Goal: Information Seeking & Learning: Learn about a topic

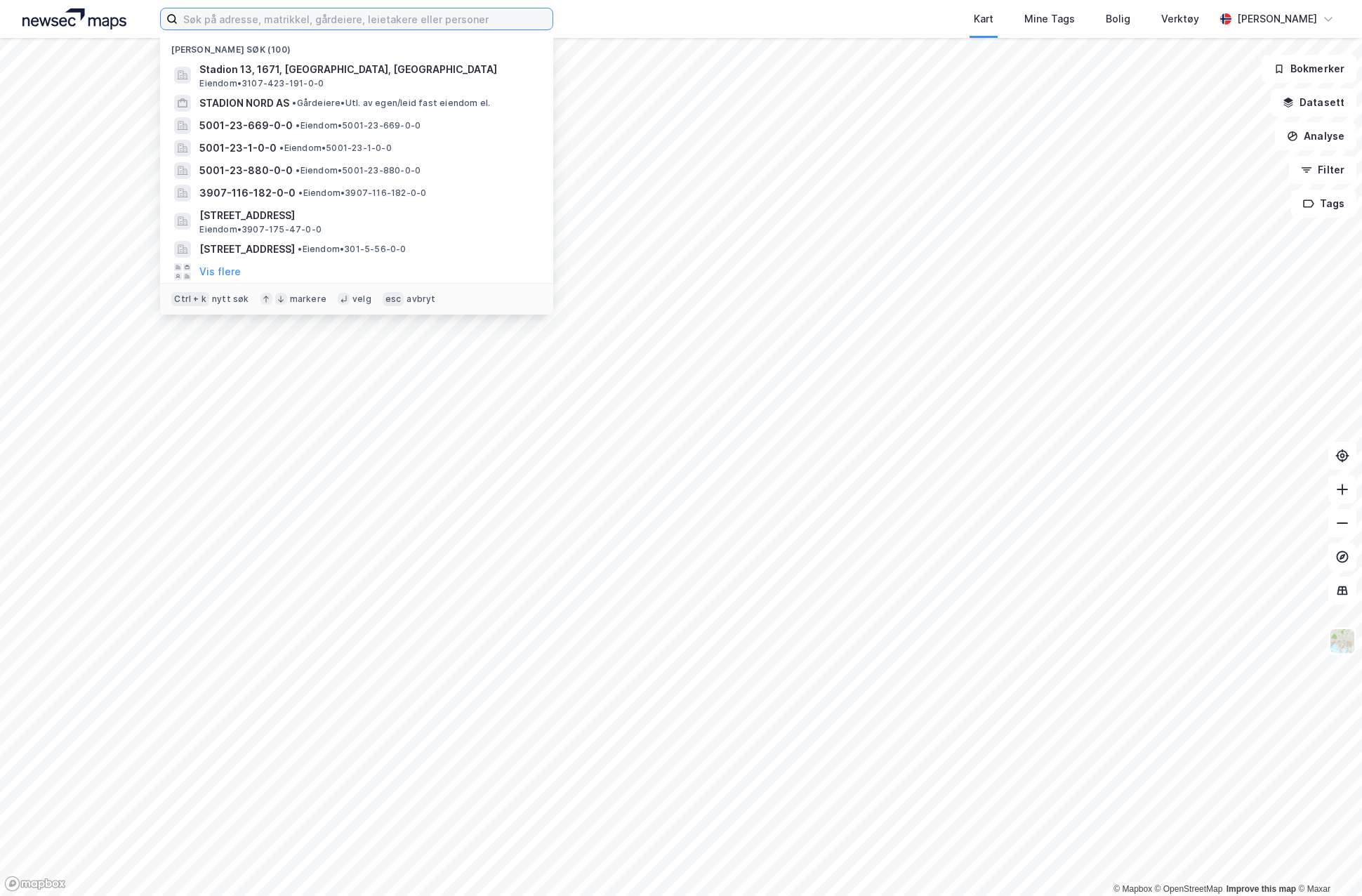
click at [229, 11] on input at bounding box center [365, 19] width 375 height 21
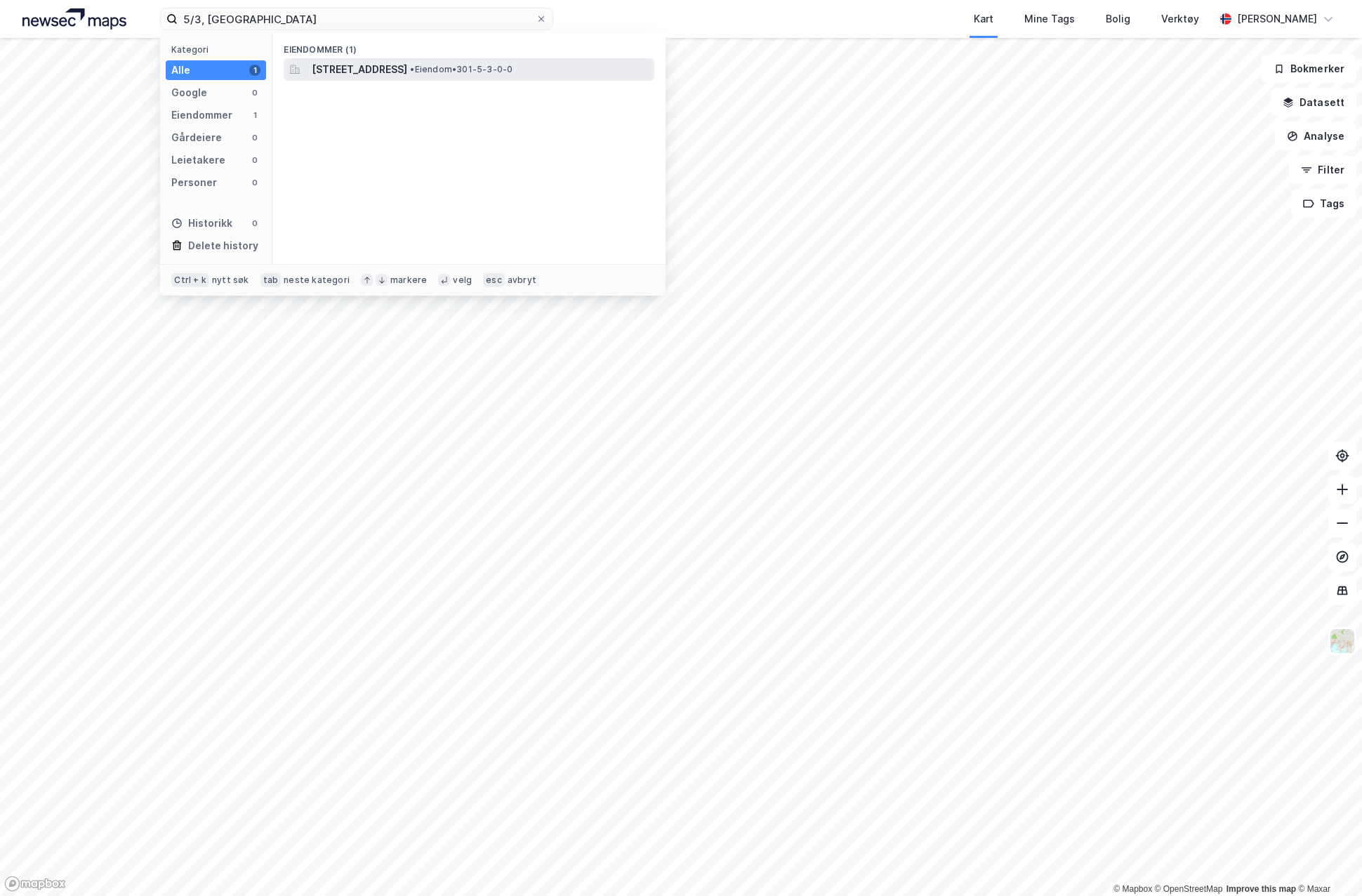
click at [408, 64] on span "[STREET_ADDRESS]" at bounding box center [359, 69] width 95 height 17
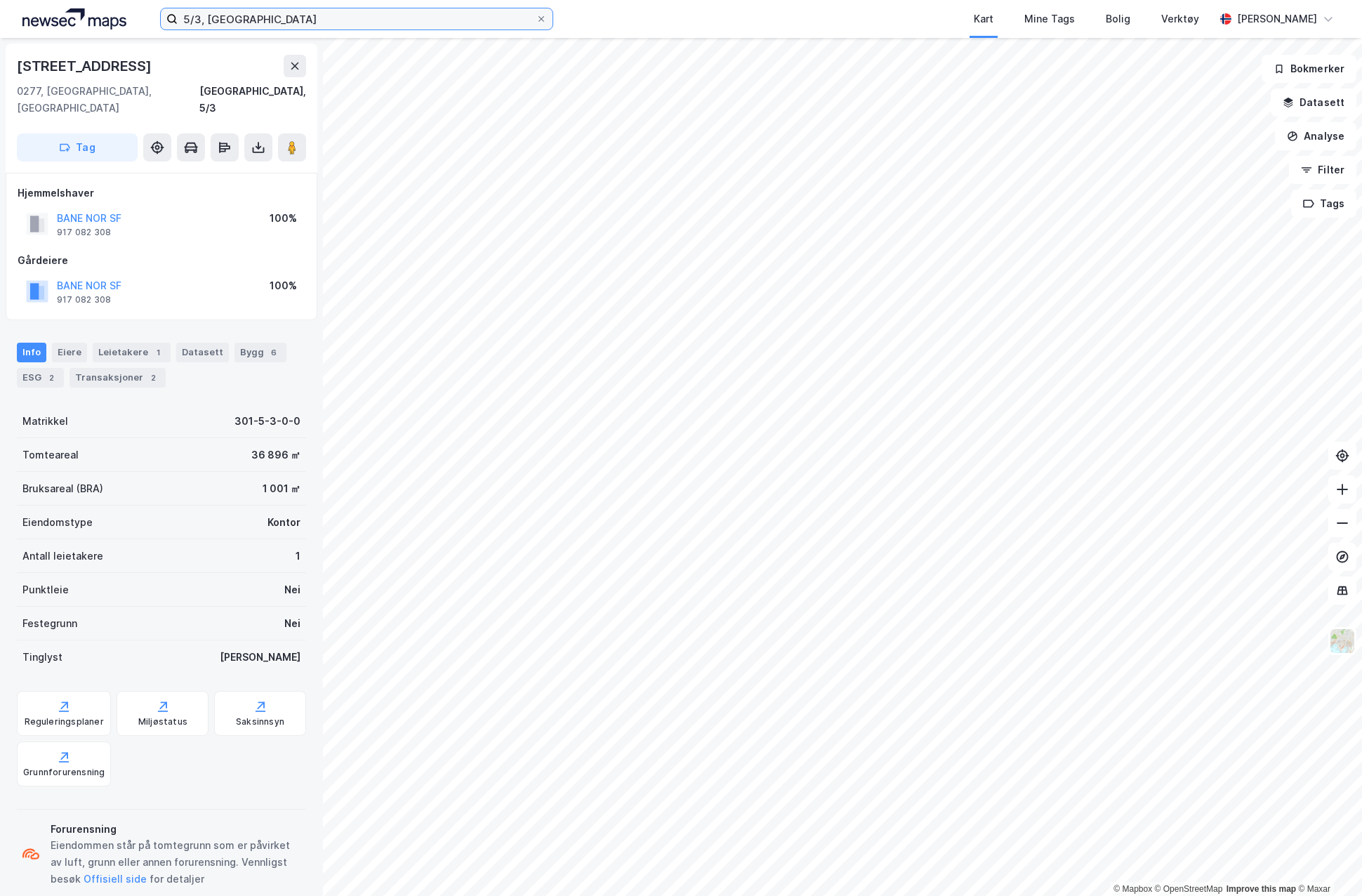
click at [199, 18] on input "5/3, [GEOGRAPHIC_DATA]" at bounding box center [357, 19] width 358 height 21
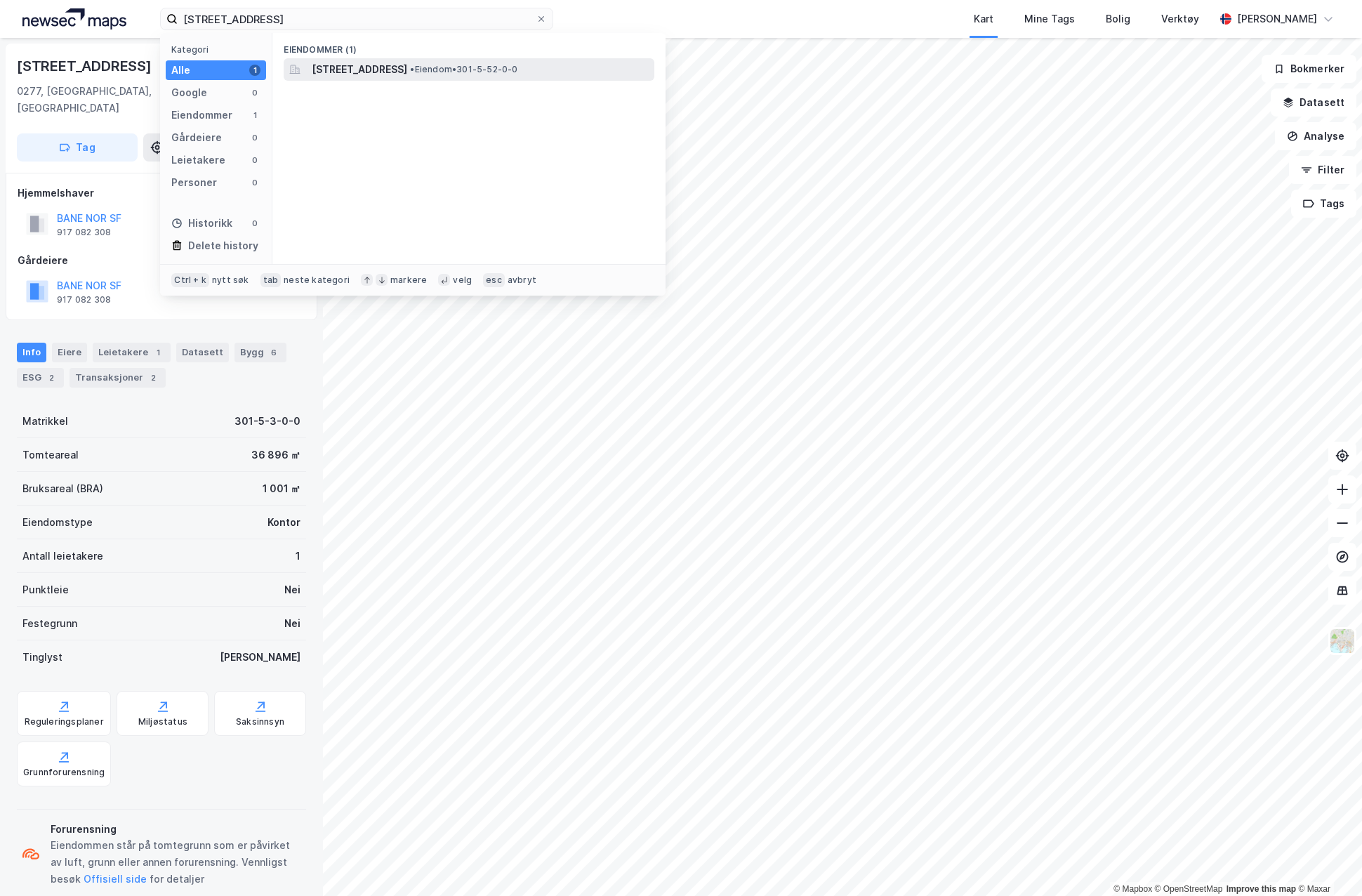
click at [408, 67] on span "[STREET_ADDRESS]" at bounding box center [359, 69] width 95 height 17
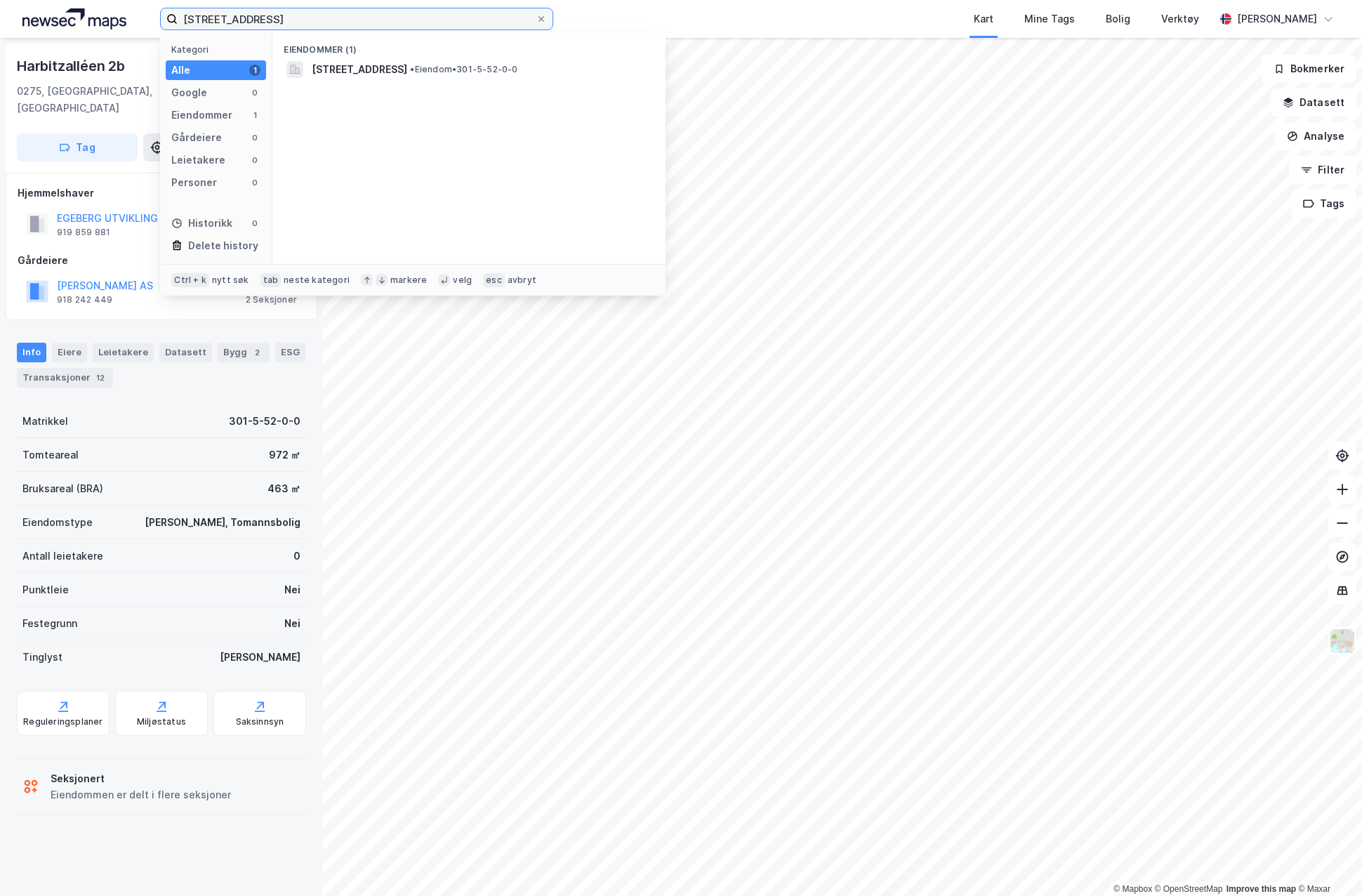
drag, startPoint x: 244, startPoint y: 22, endPoint x: 155, endPoint y: 23, distance: 89.0
click at [163, 23] on label "[STREET_ADDRESS]" at bounding box center [357, 19] width 394 height 23
paste input "HA10E MFL AS"
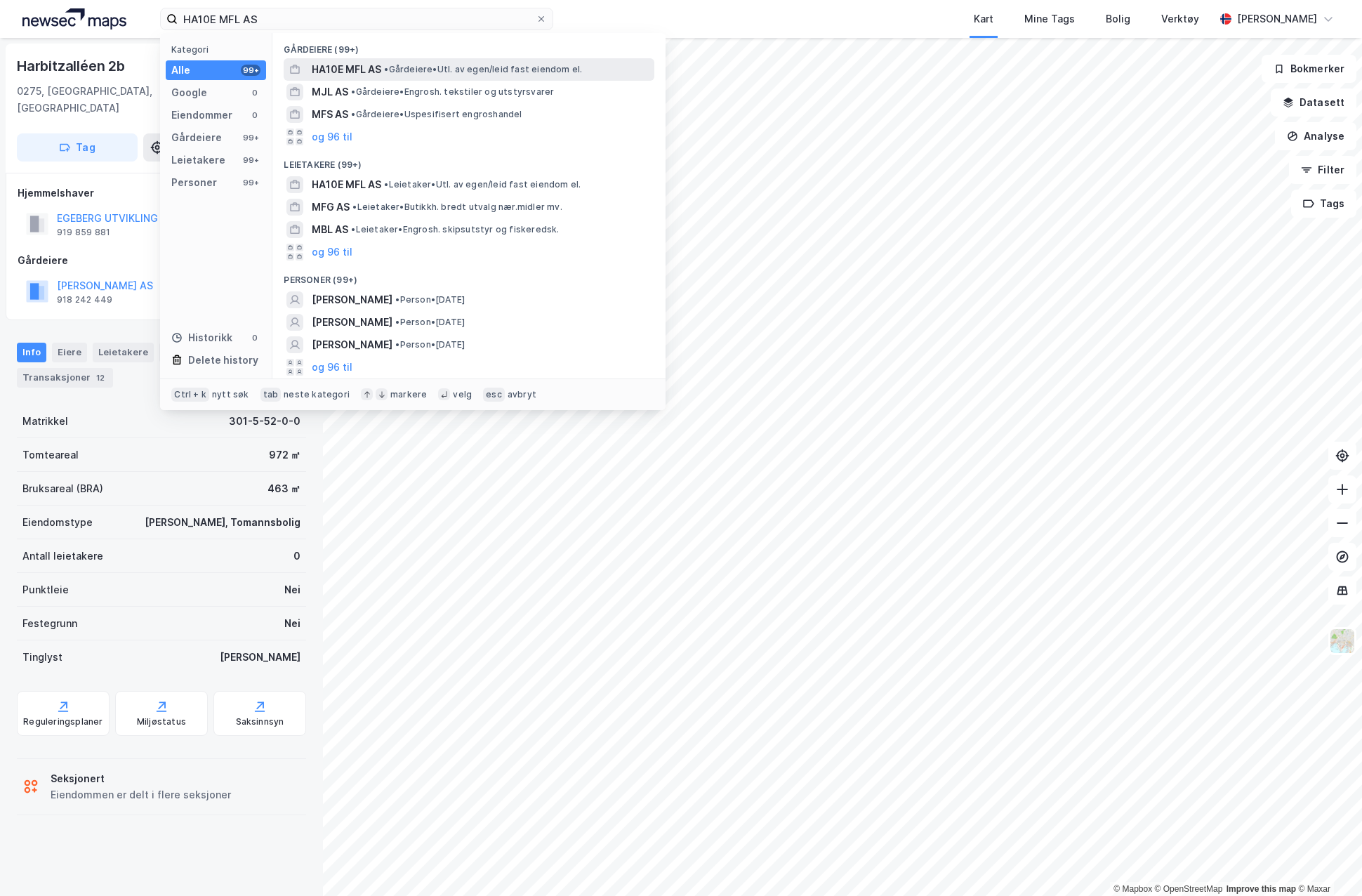
click at [386, 65] on span "•" at bounding box center [386, 70] width 4 height 11
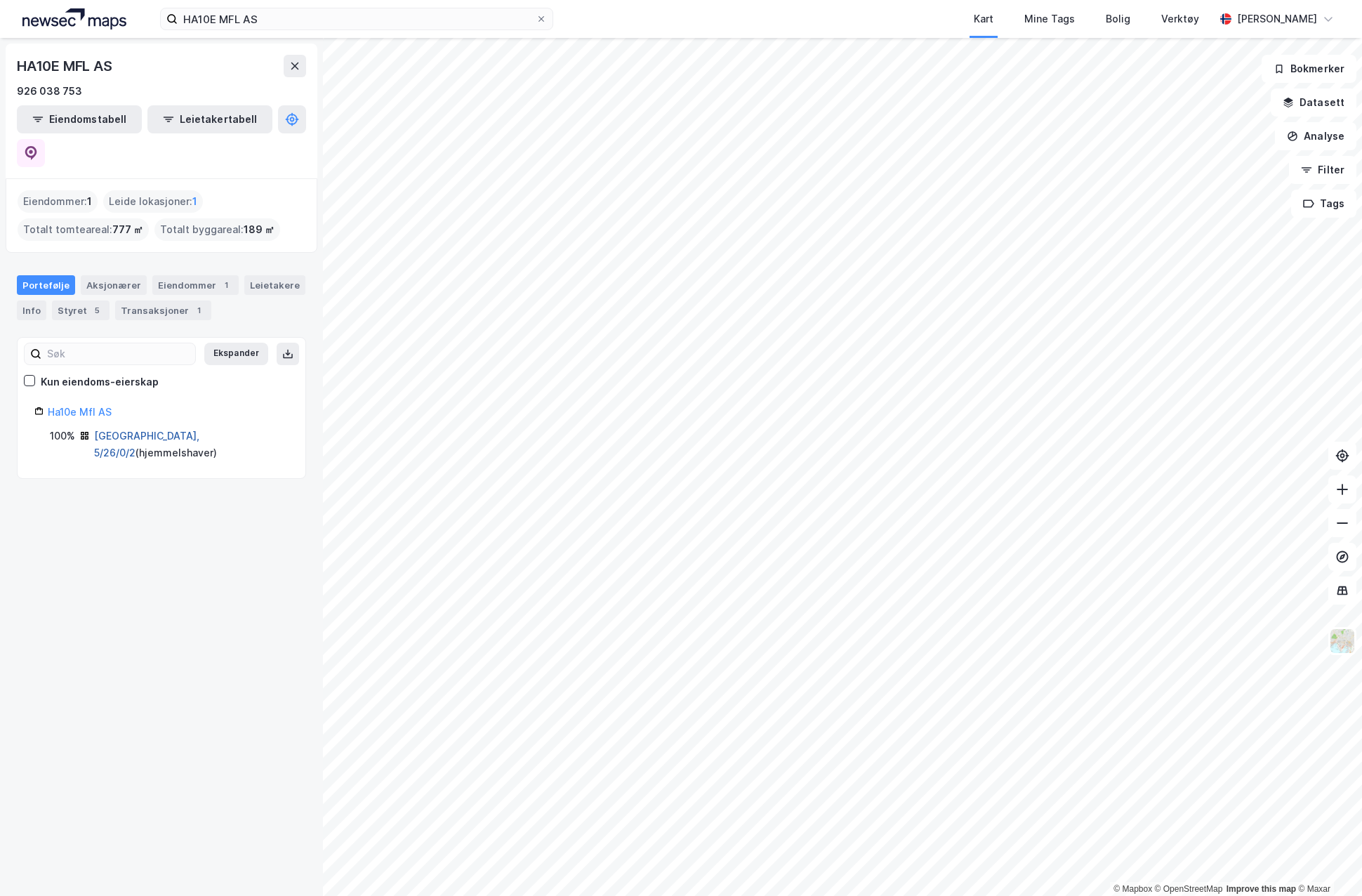
click at [109, 430] on link "[GEOGRAPHIC_DATA], 5/26/0/2" at bounding box center [147, 444] width 106 height 29
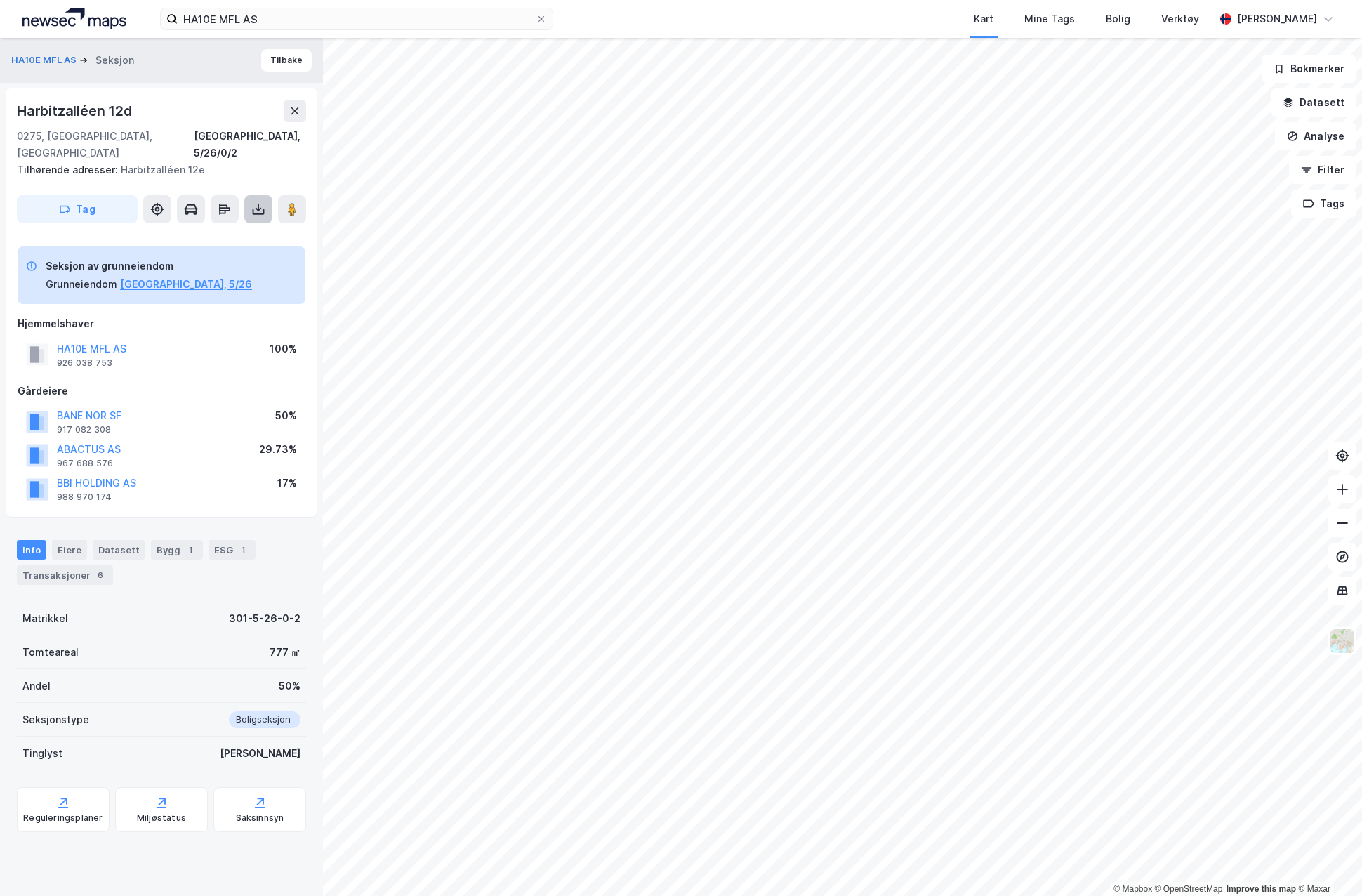
click at [254, 202] on icon at bounding box center [258, 209] width 14 height 14
click at [208, 231] on div "Last ned grunnbok" at bounding box center [188, 237] width 82 height 11
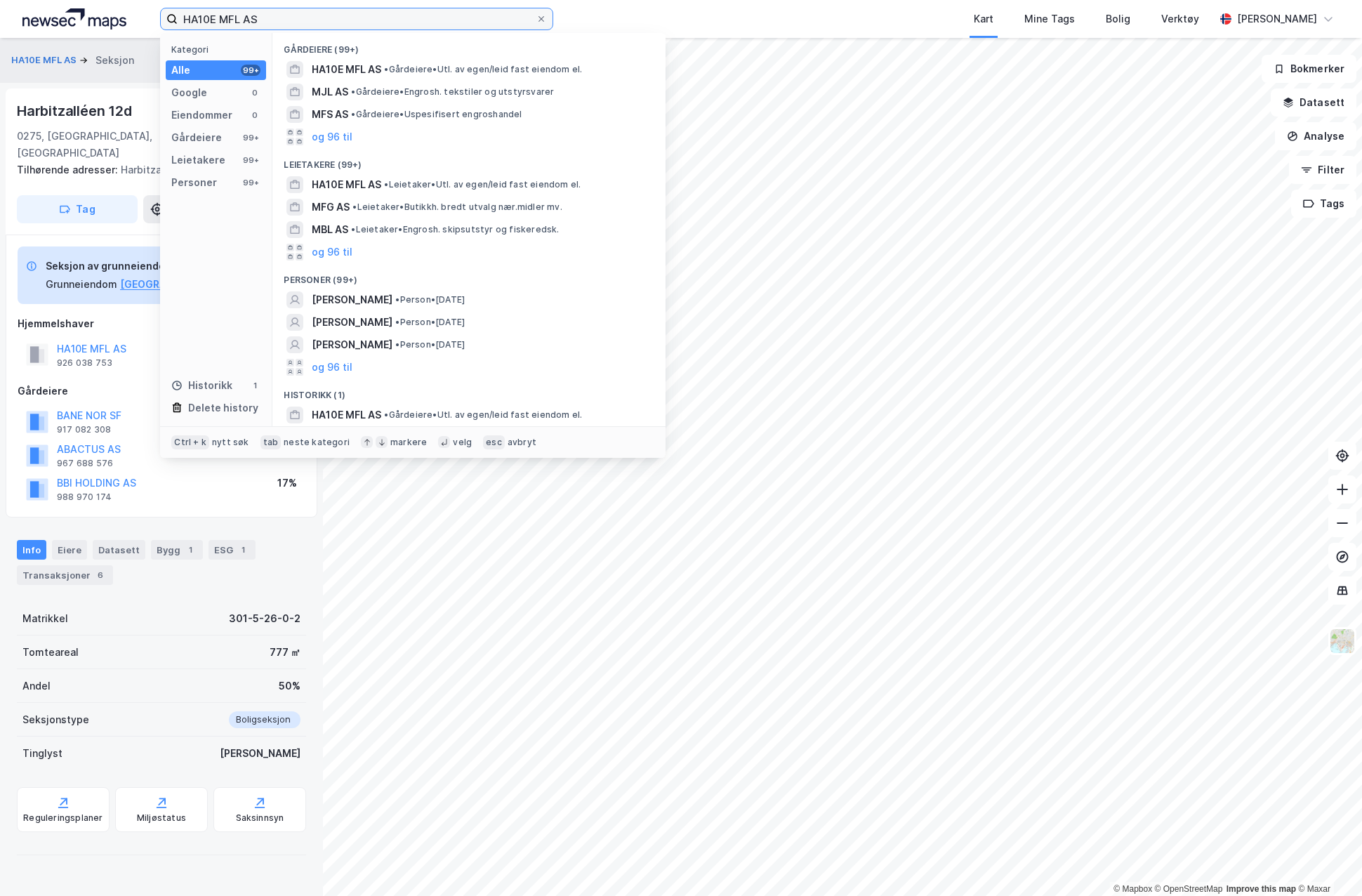
drag, startPoint x: 281, startPoint y: 16, endPoint x: 159, endPoint y: 18, distance: 122.0
click at [162, 17] on label "HA10E MFL AS" at bounding box center [357, 19] width 394 height 23
paste input "arbitz-kvartalene Utvikling"
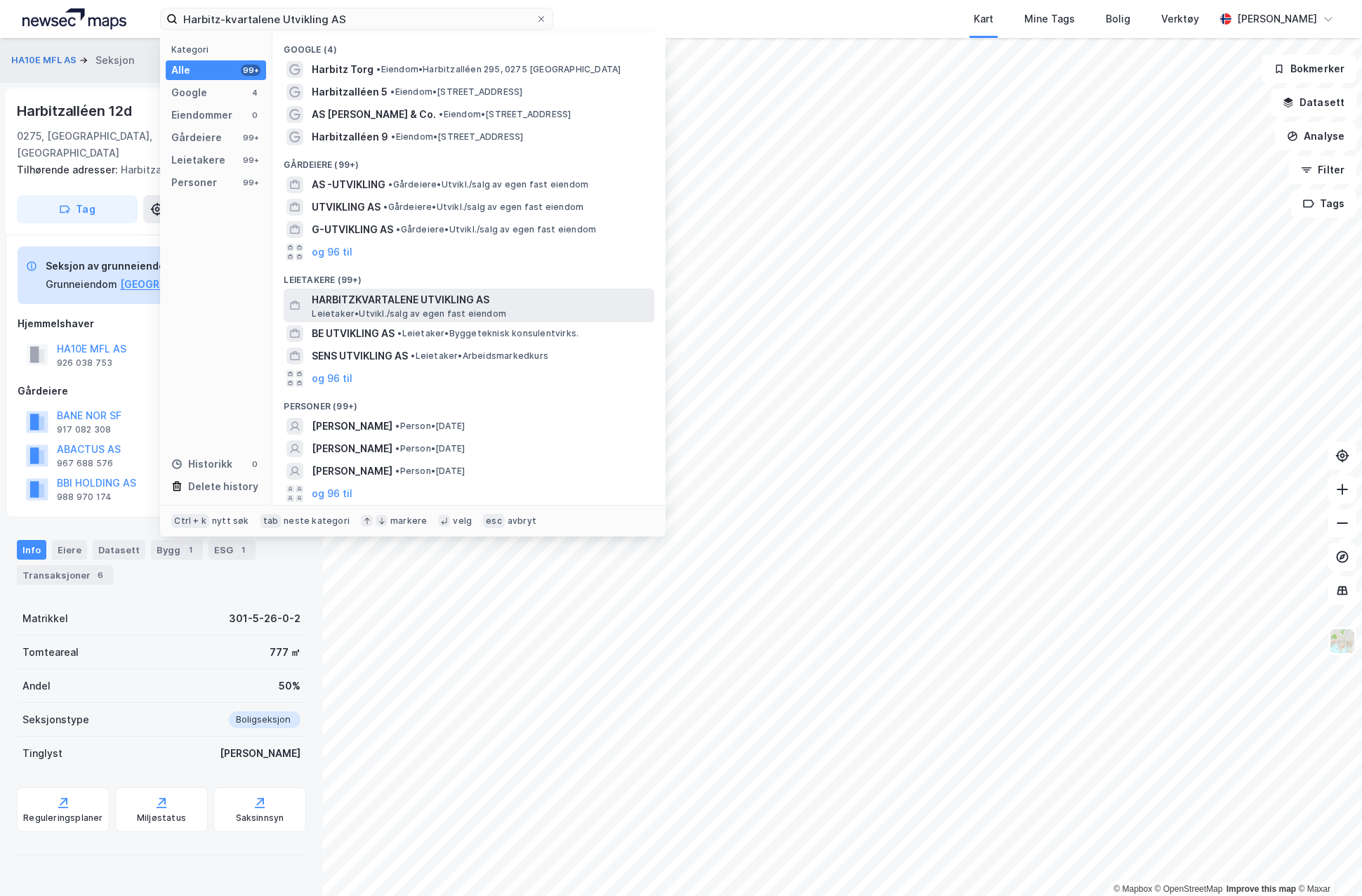
click at [357, 298] on span "HARBITZKVARTALENE UTVIKLING AS" at bounding box center [480, 299] width 337 height 17
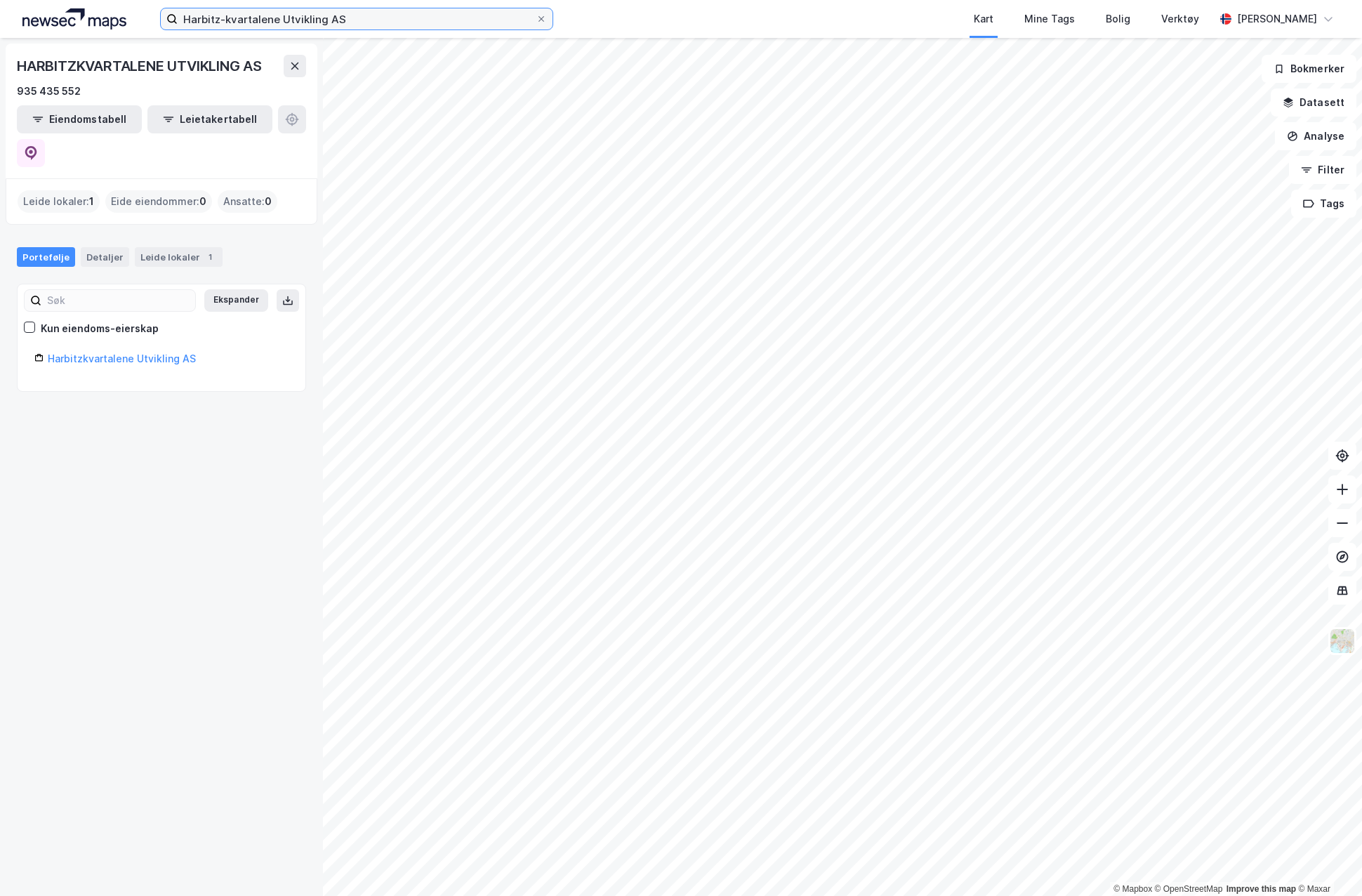
drag, startPoint x: 308, startPoint y: 21, endPoint x: 349, endPoint y: 19, distance: 41.0
click at [308, 21] on input "Harbitz-kvartalene Utvikling AS" at bounding box center [357, 19] width 358 height 21
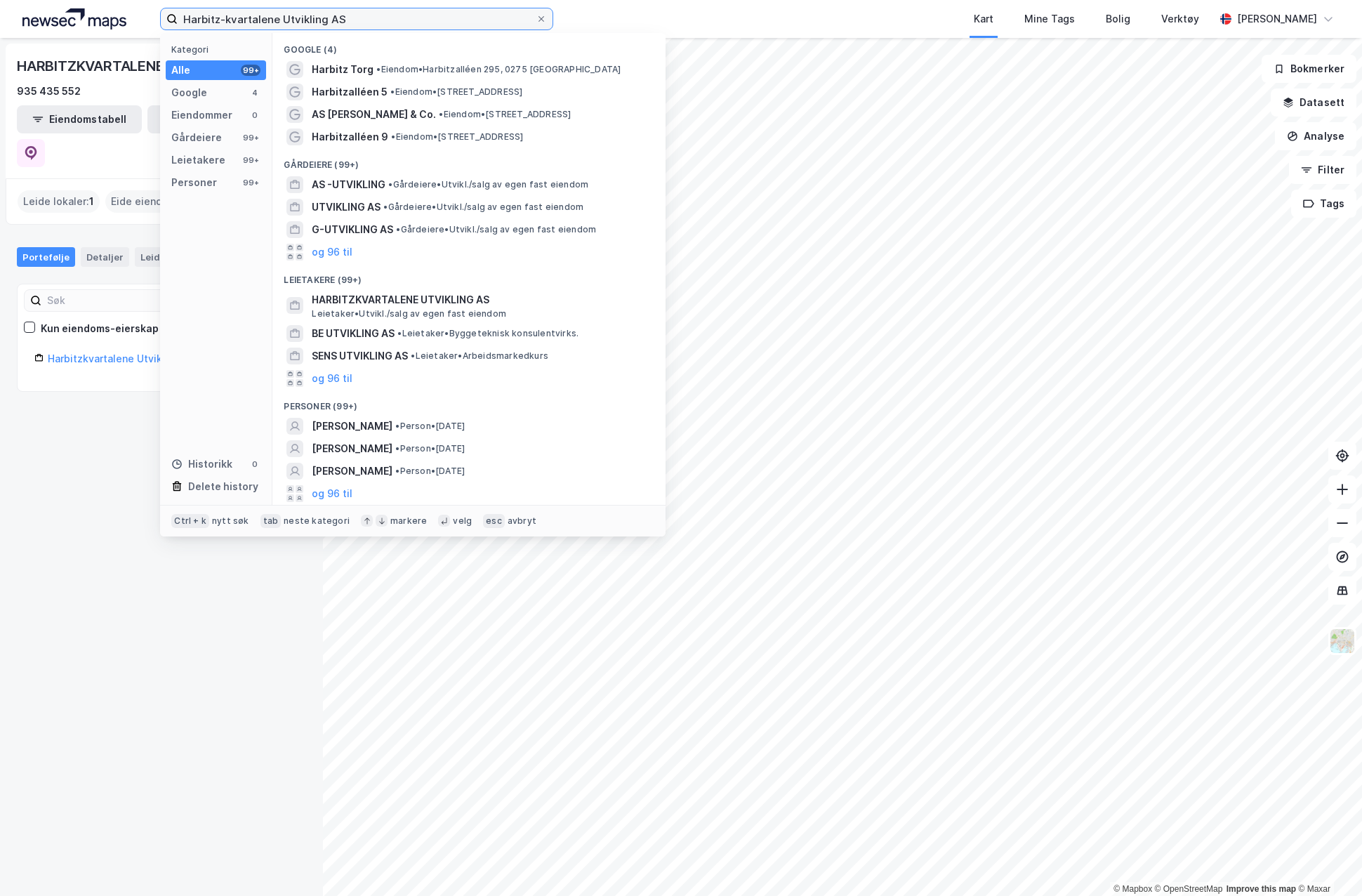
drag, startPoint x: 365, startPoint y: 19, endPoint x: 161, endPoint y: 24, distance: 204.1
click at [164, 24] on label "Harbitz-kvartalene Utvikling AS" at bounding box center [357, 19] width 394 height 23
paste input "2b"
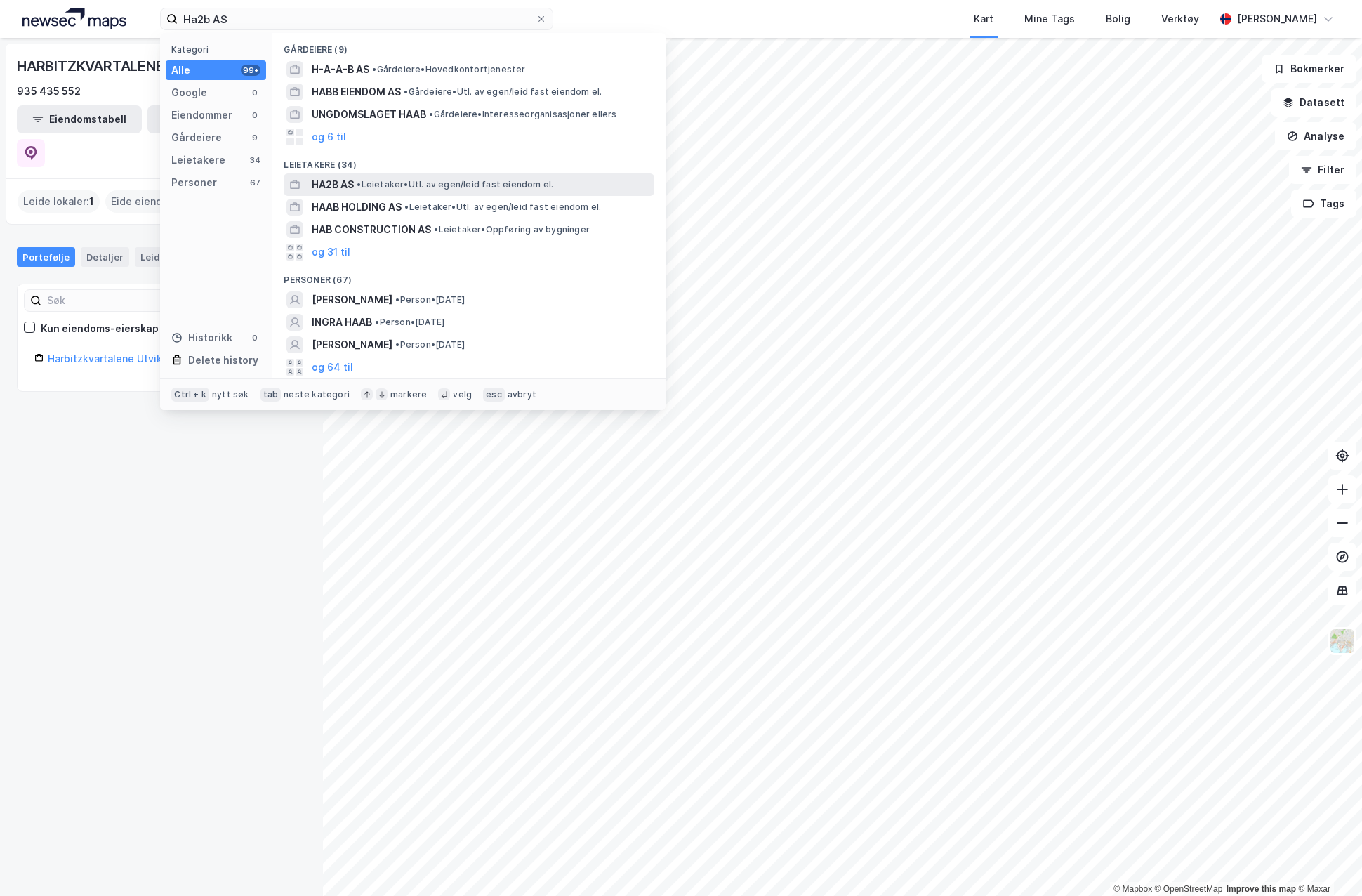
click at [331, 185] on span "HA2B AS" at bounding box center [333, 184] width 42 height 17
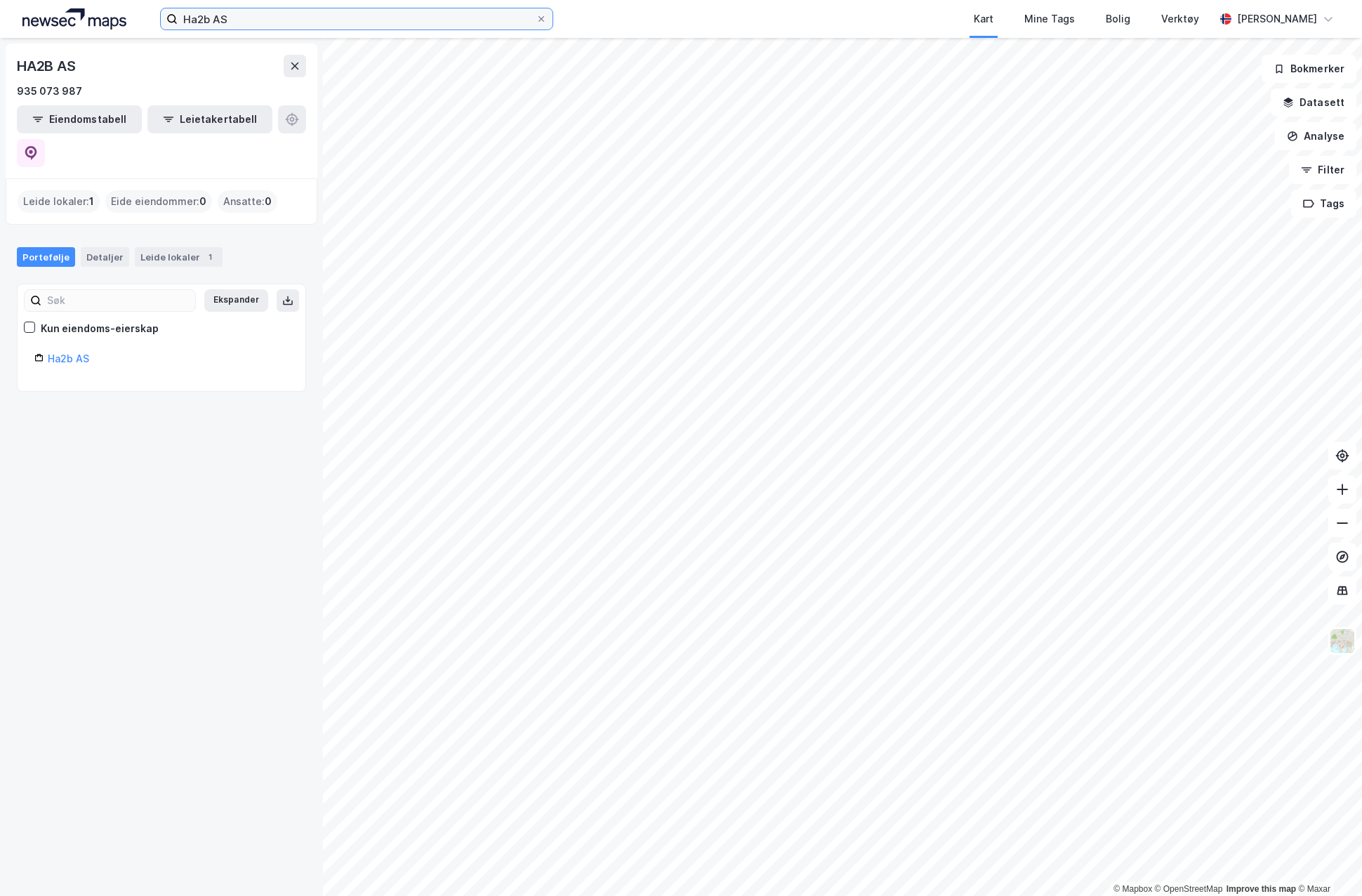
click at [238, 20] on input "Ha2b AS" at bounding box center [357, 19] width 358 height 21
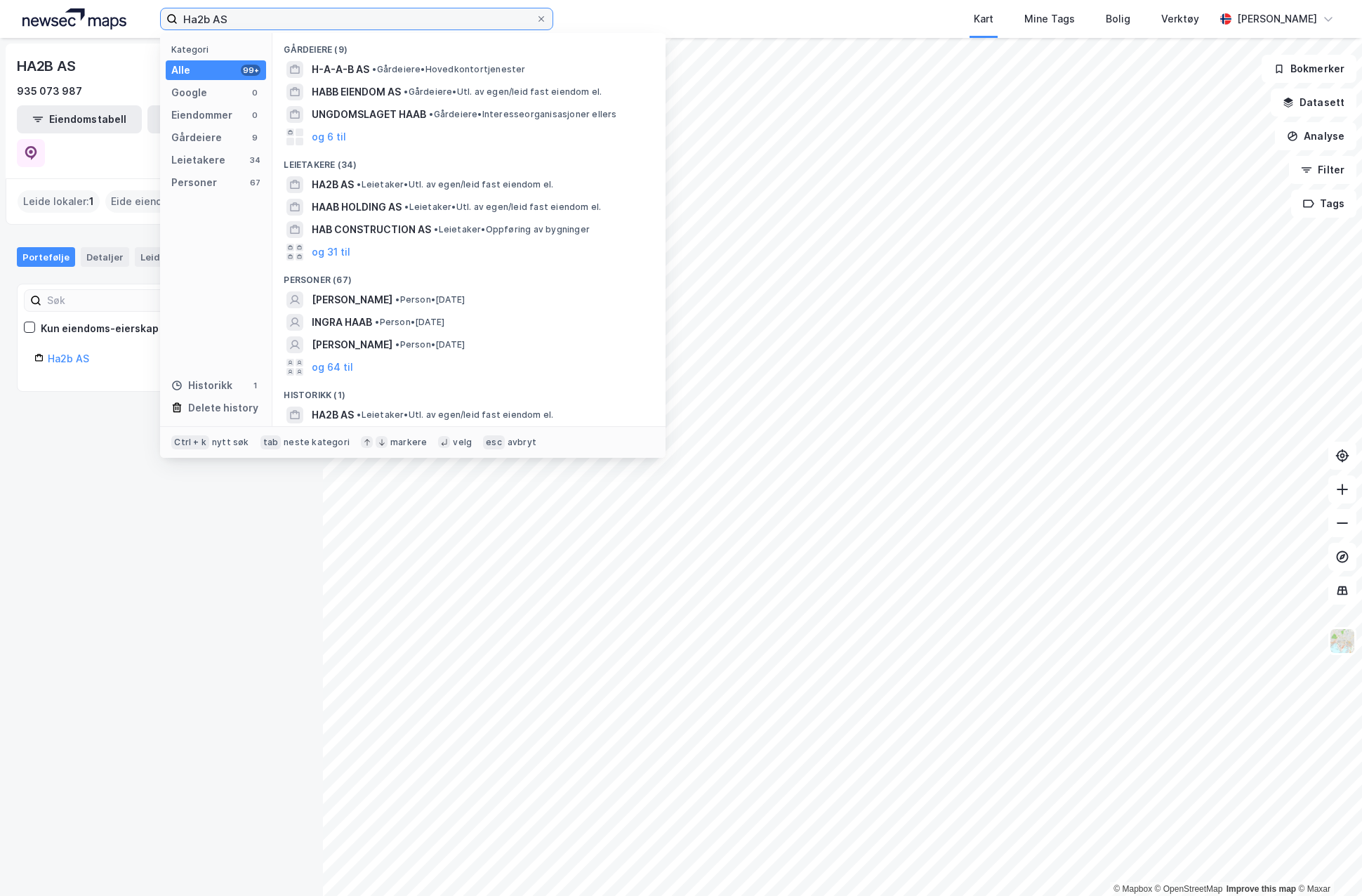
drag, startPoint x: 238, startPoint y: 20, endPoint x: 162, endPoint y: 22, distance: 76.0
click at [162, 22] on label "Ha2b AS" at bounding box center [357, 19] width 394 height 23
click at [178, 22] on input "Ha2b AS" at bounding box center [357, 19] width 358 height 21
paste input "12a"
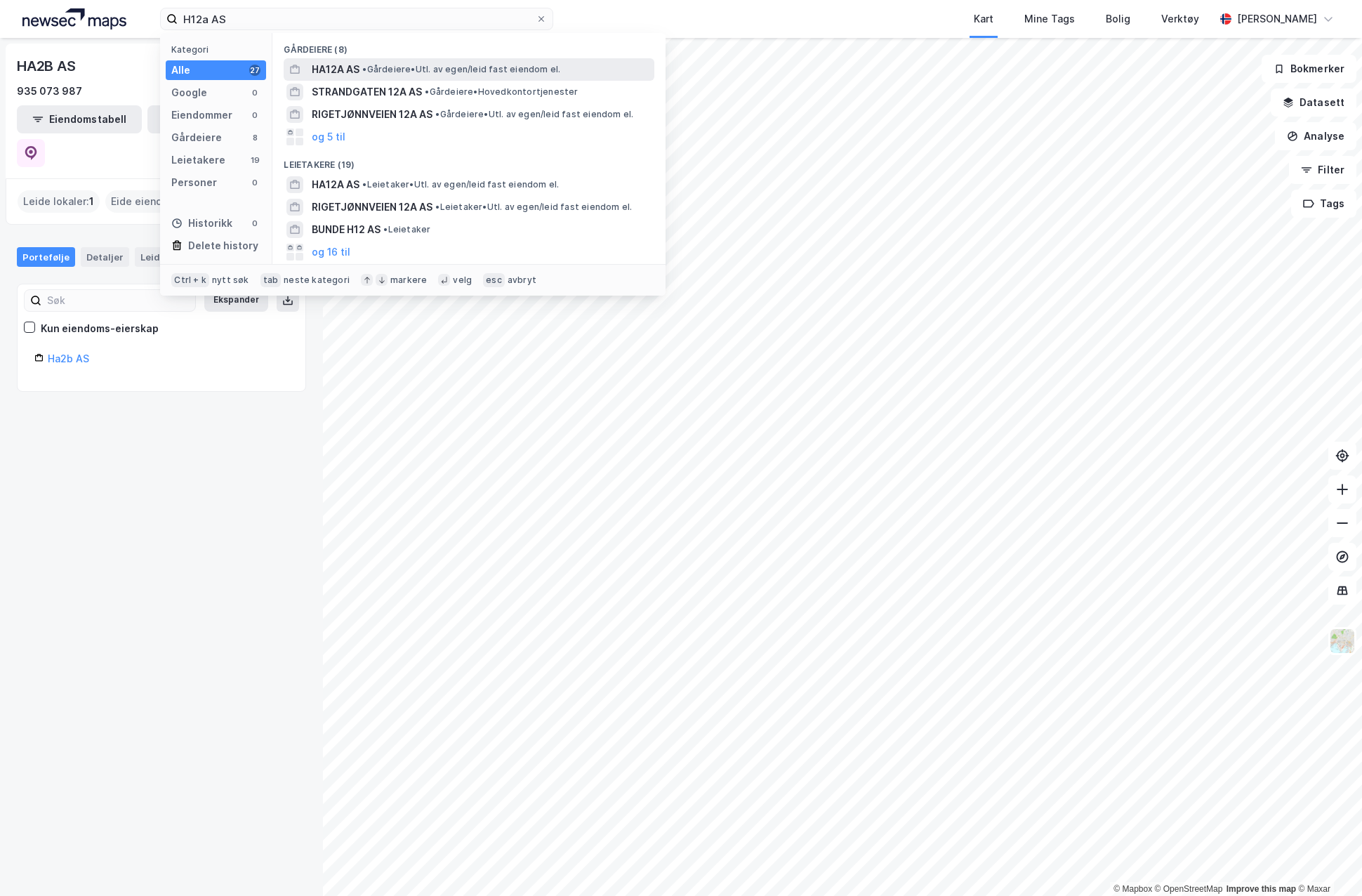
click at [326, 68] on span "HA12A AS" at bounding box center [335, 69] width 48 height 17
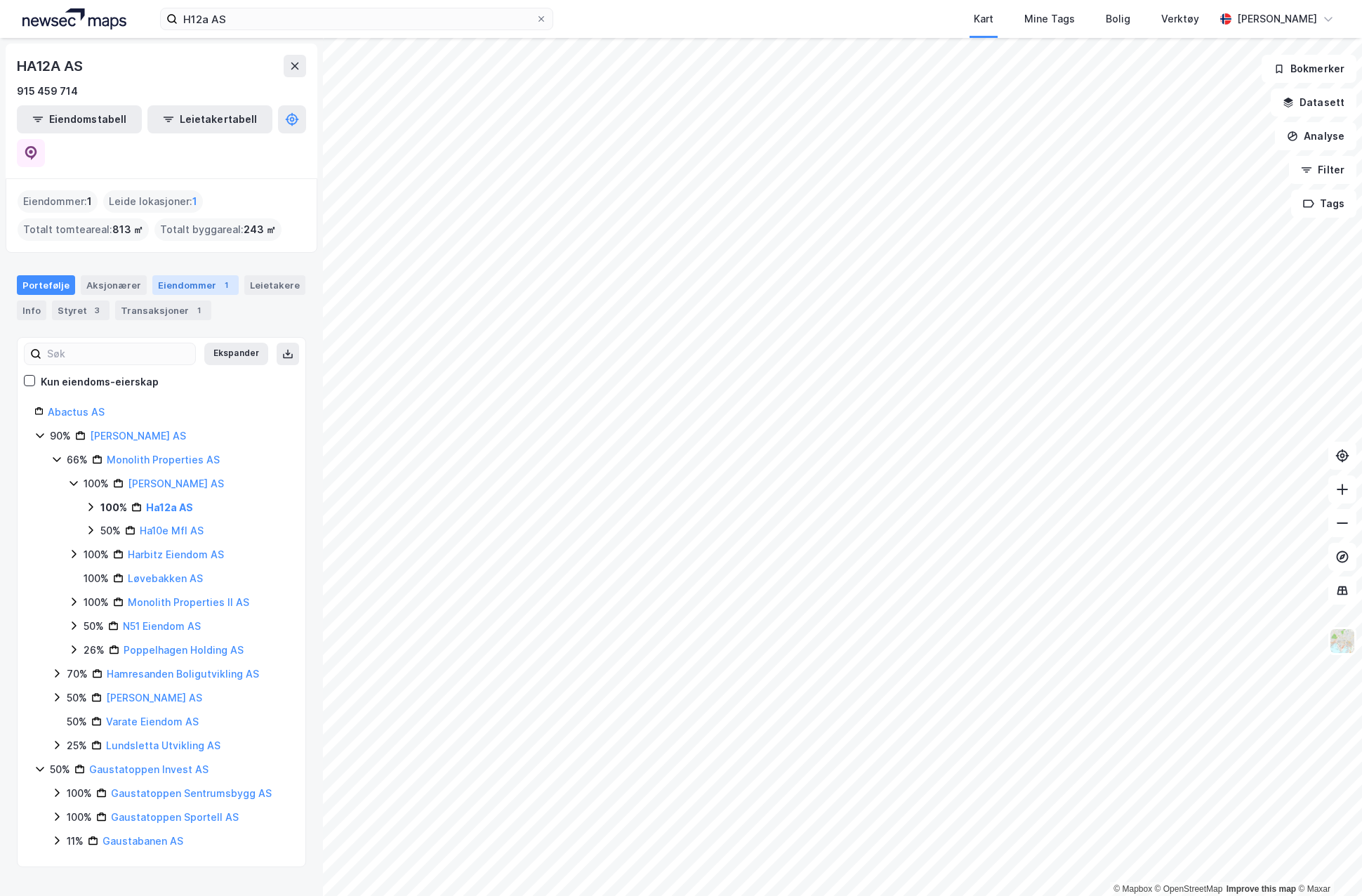
click at [202, 275] on div "Eiendommer 1" at bounding box center [195, 285] width 86 height 19
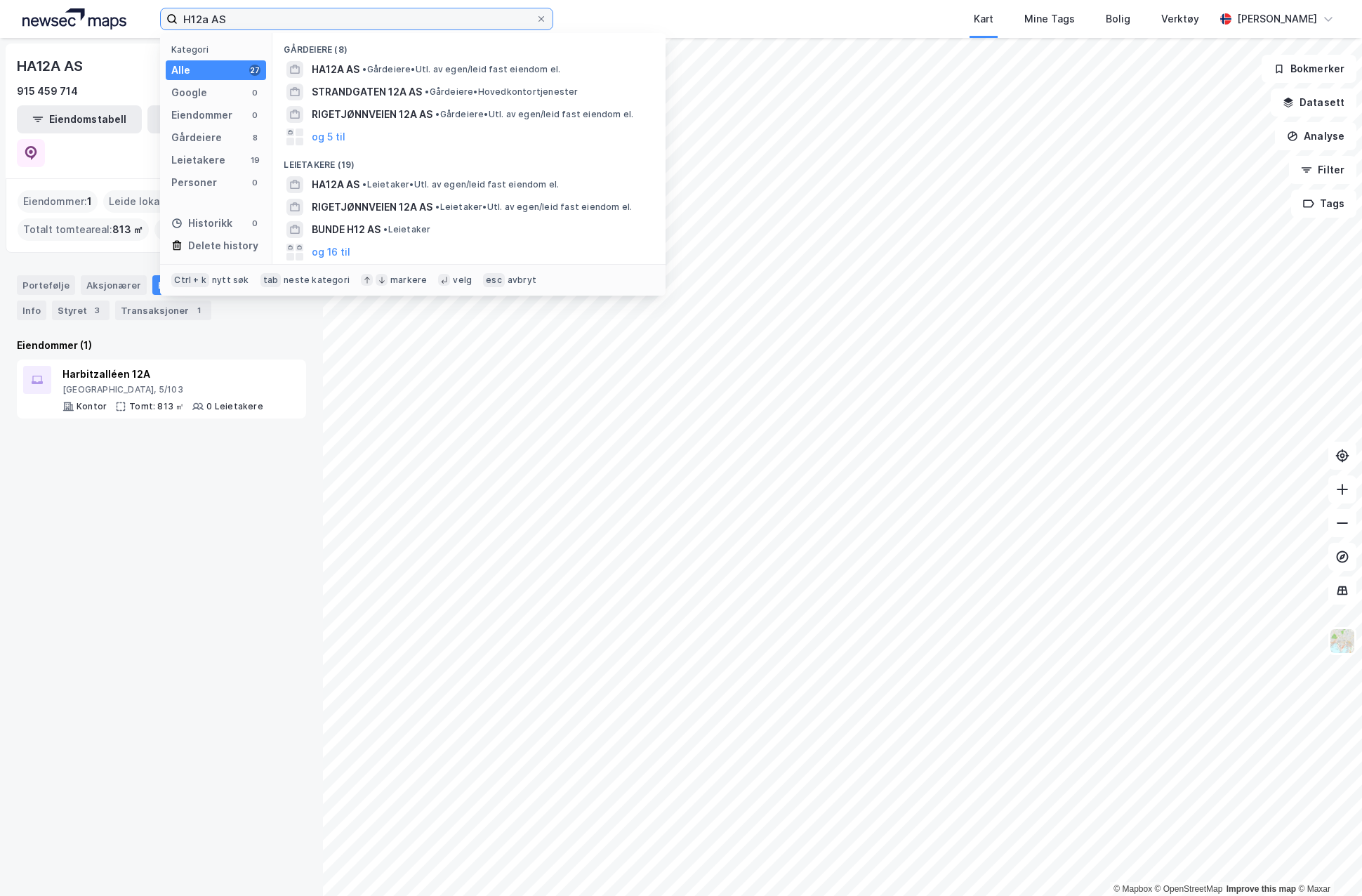
drag, startPoint x: 239, startPoint y: 21, endPoint x: 186, endPoint y: 16, distance: 53.2
click at [186, 16] on input "H12a AS" at bounding box center [357, 19] width 358 height 21
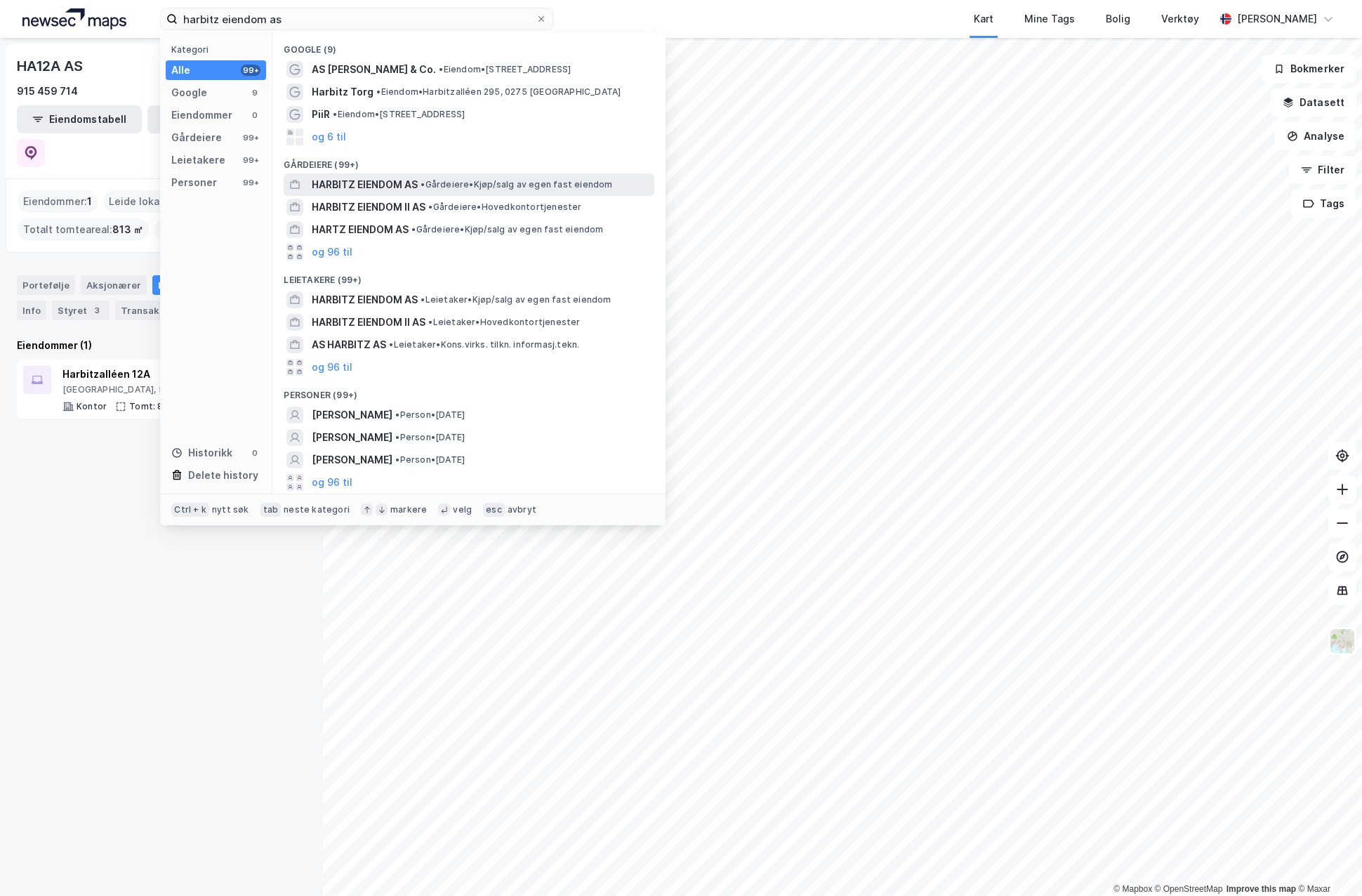
click at [352, 179] on span "HARBITZ EIENDOM AS" at bounding box center [364, 184] width 106 height 17
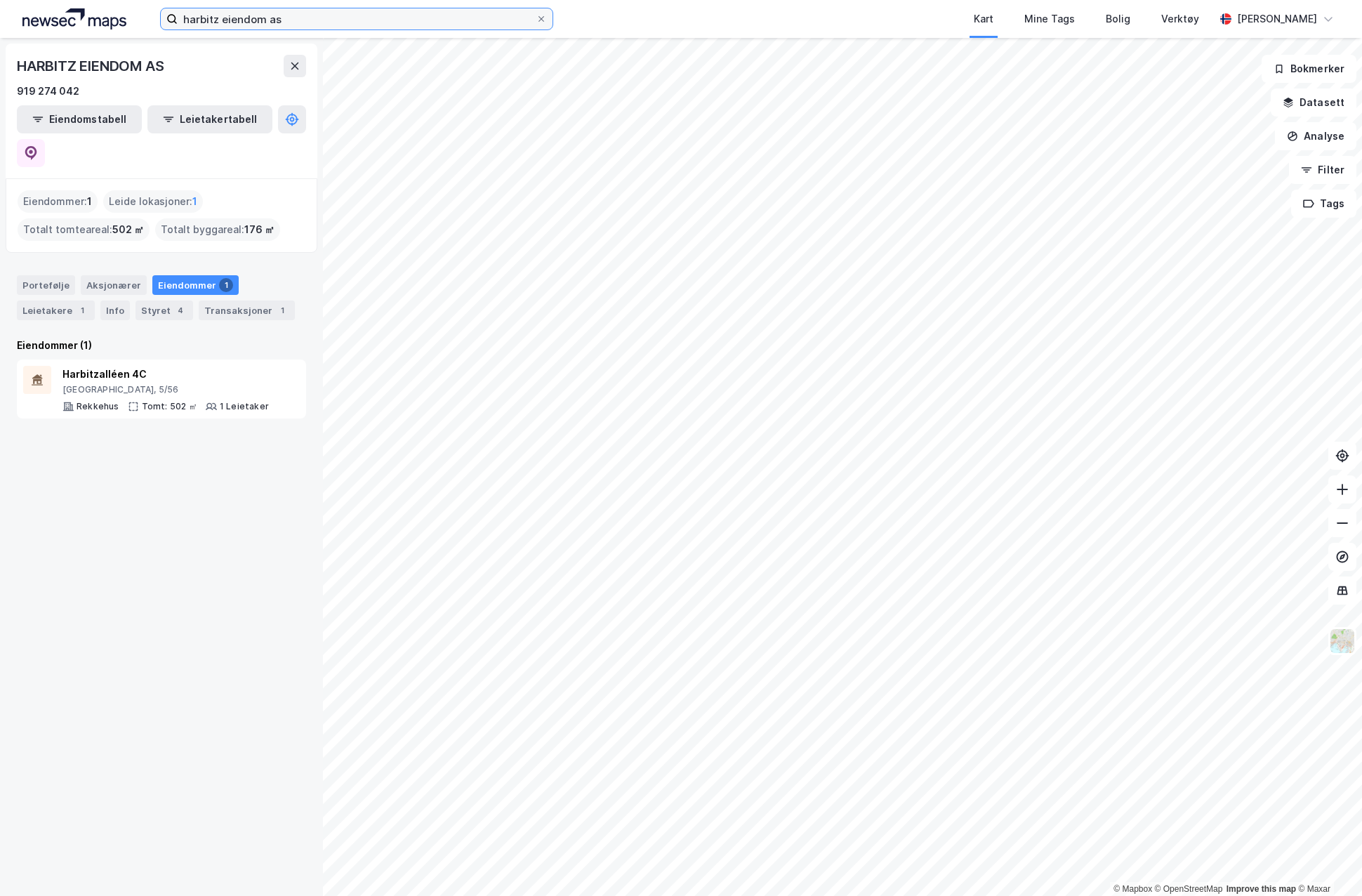
click at [266, 16] on input "harbitz eiendom as" at bounding box center [357, 19] width 358 height 21
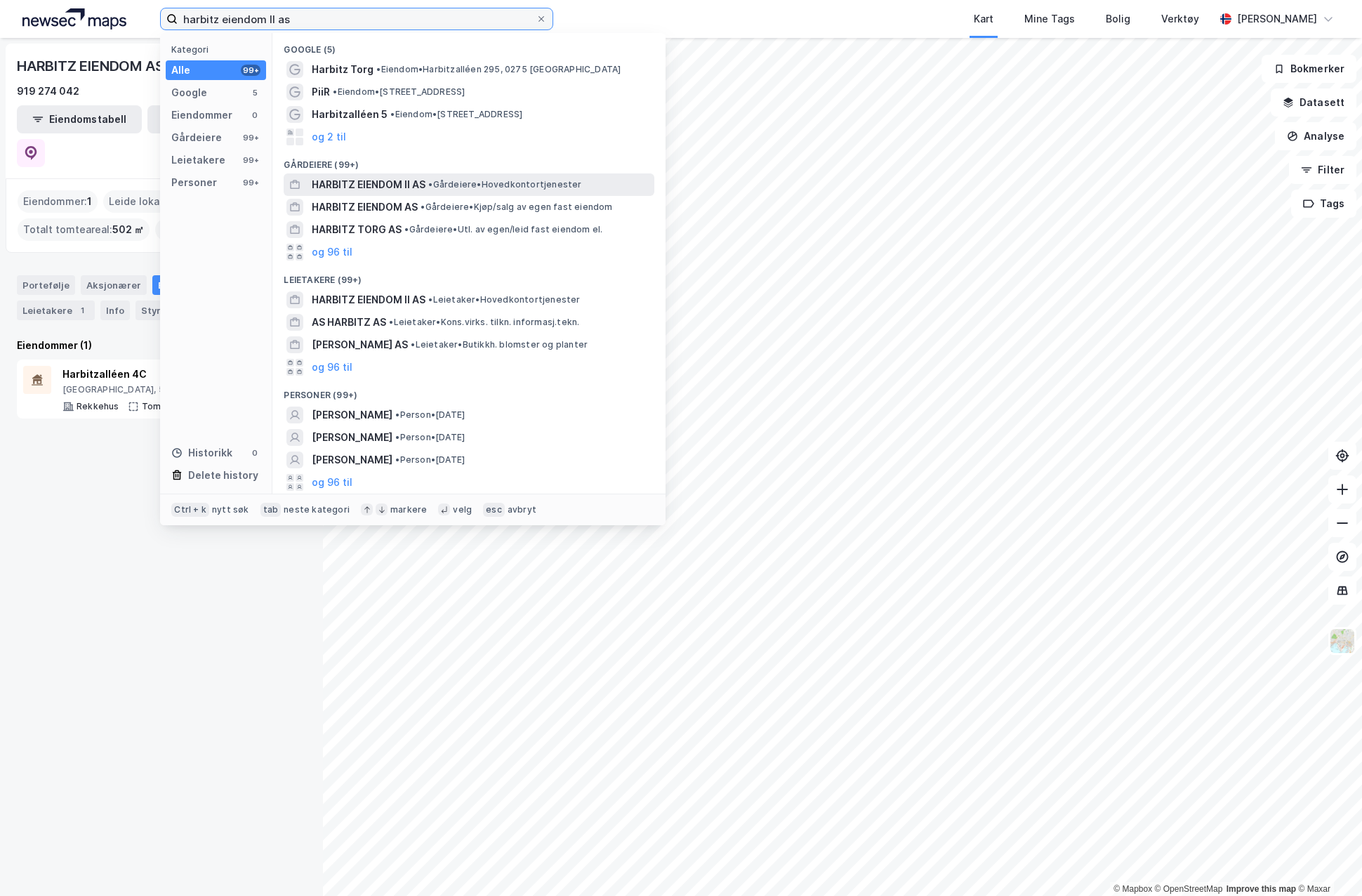
type input "harbitz eiendom II as"
click at [382, 178] on span "HARBITZ EIENDOM II AS" at bounding box center [368, 184] width 114 height 17
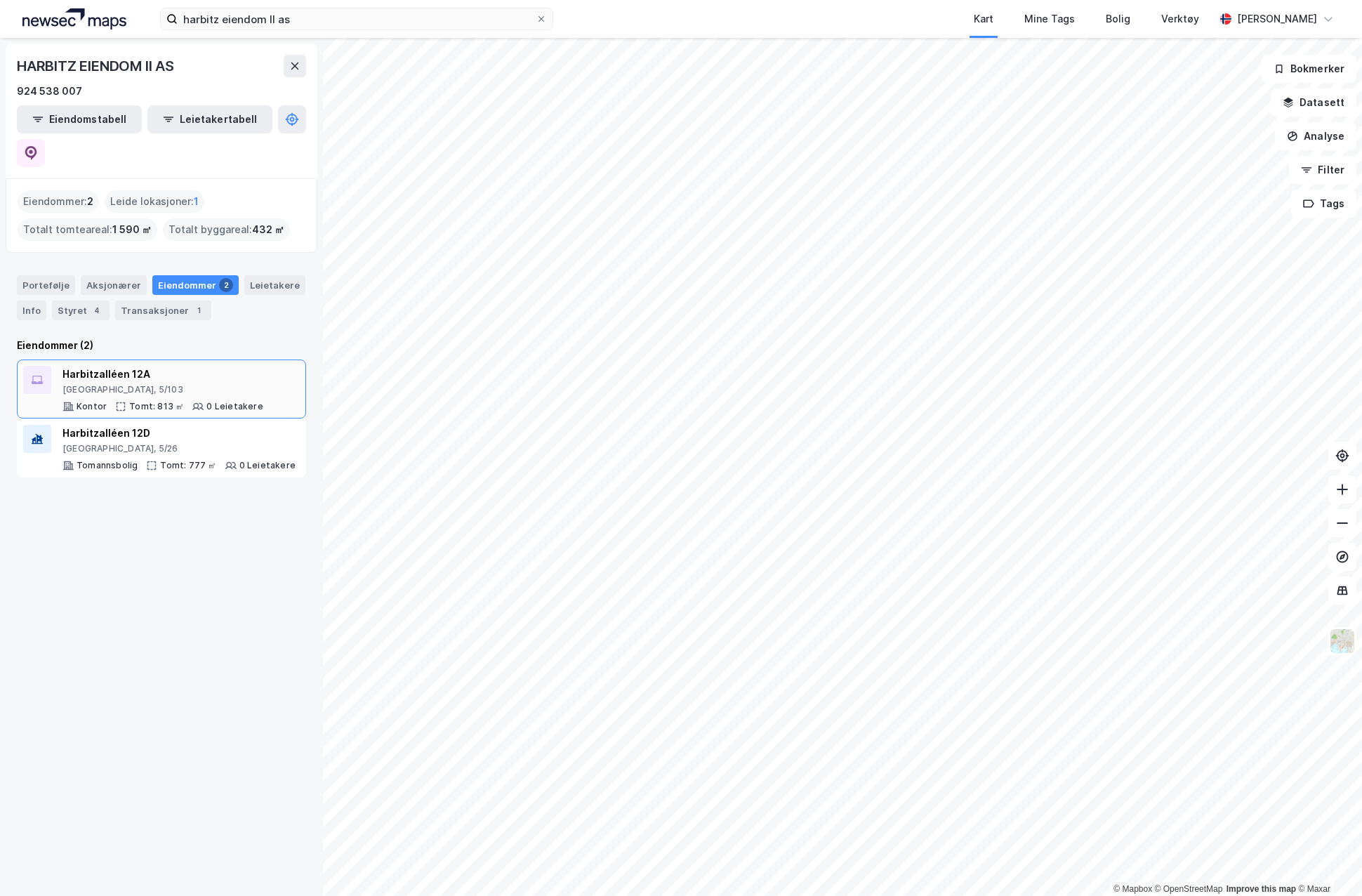
click at [108, 365] on div "Harbitzalléen 12A" at bounding box center [163, 373] width 201 height 17
click at [96, 443] on div "[GEOGRAPHIC_DATA], 5/26" at bounding box center [179, 448] width 233 height 11
